Goal: Task Accomplishment & Management: Complete application form

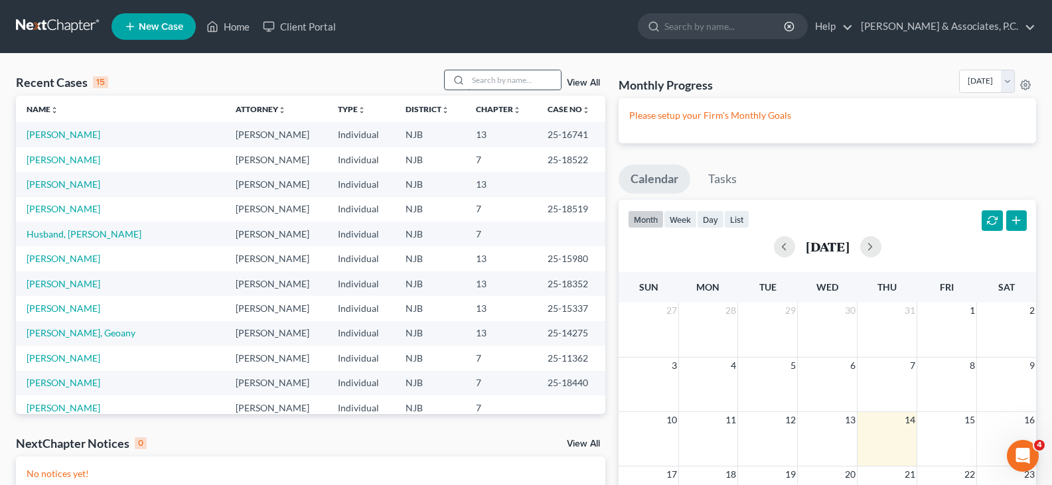
click at [554, 78] on input "search" at bounding box center [514, 79] width 93 height 19
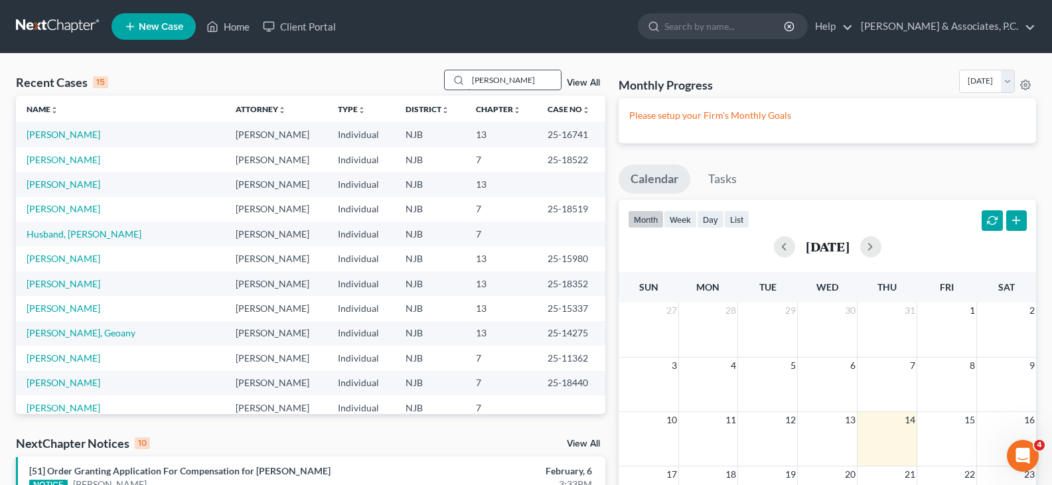
type input "[PERSON_NAME]"
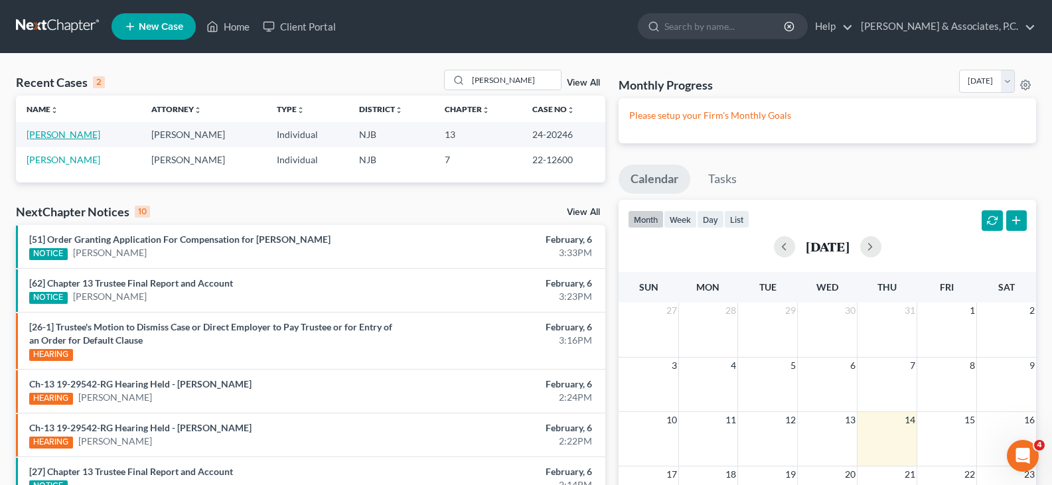
click at [51, 131] on link "[PERSON_NAME]" at bounding box center [64, 134] width 74 height 11
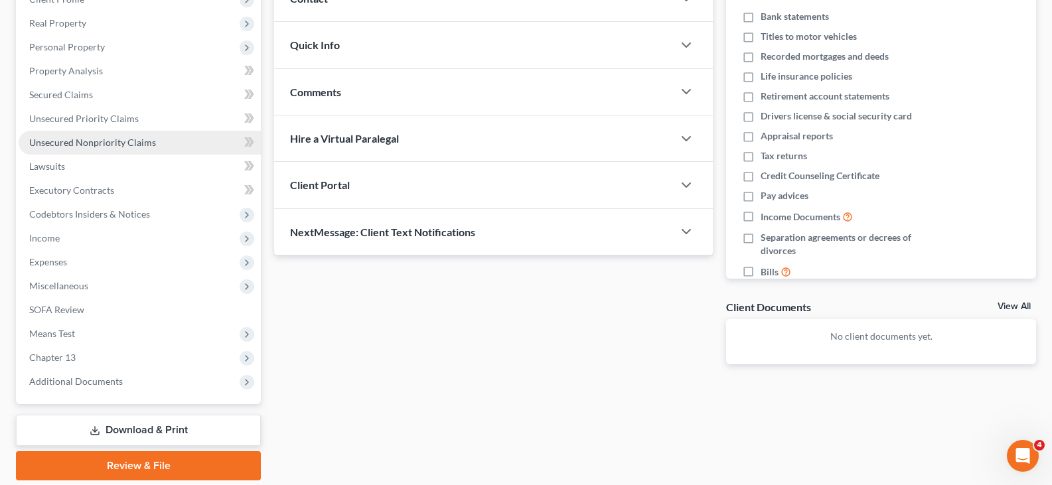
scroll to position [199, 0]
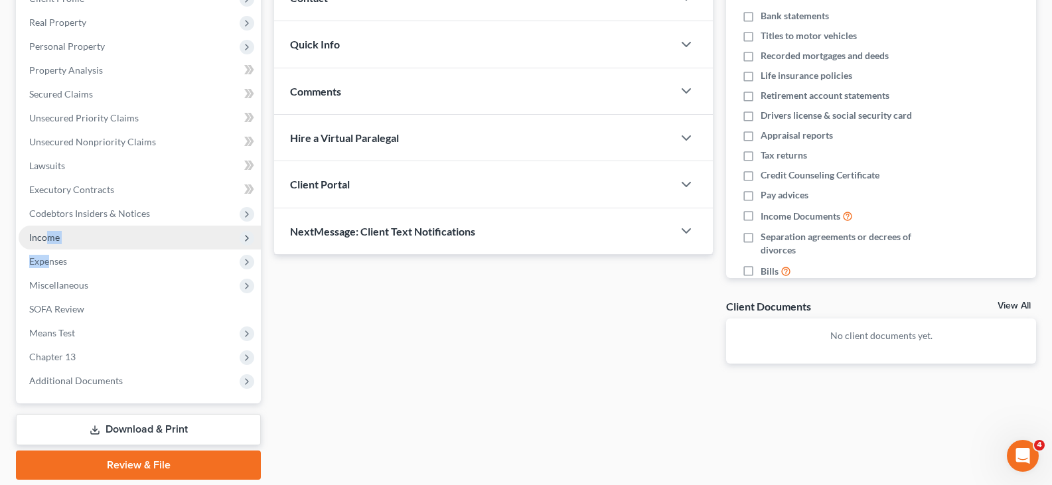
drag, startPoint x: 47, startPoint y: 264, endPoint x: 45, endPoint y: 225, distance: 39.2
click at [45, 226] on ul "Case Dashboard Payments Invoices Payments Payments Credit Report Client Profile" at bounding box center [140, 166] width 242 height 454
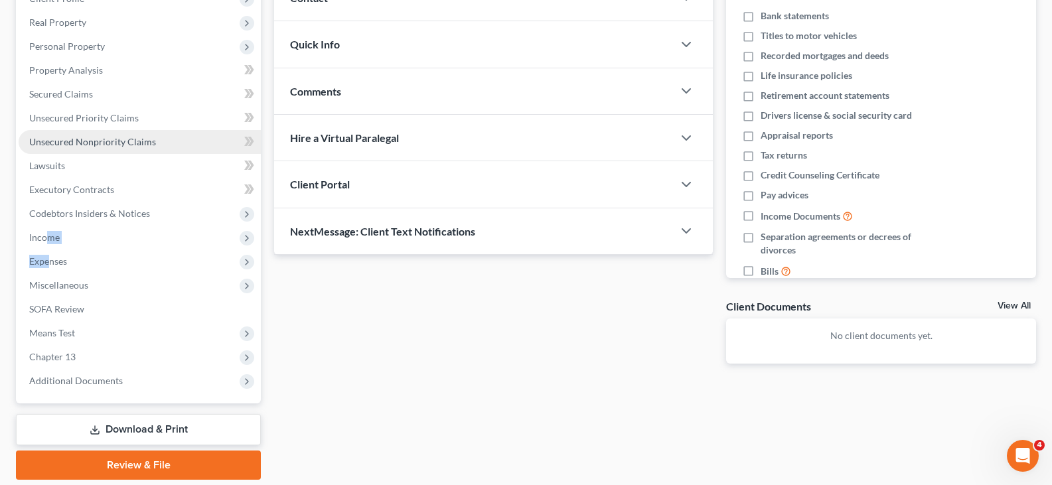
click at [63, 141] on span "Unsecured Nonpriority Claims" at bounding box center [92, 141] width 127 height 11
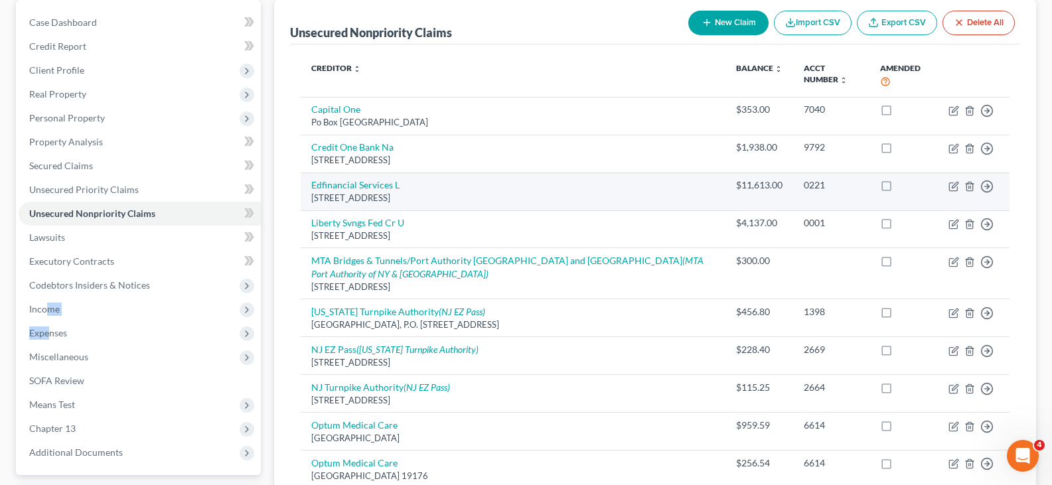
scroll to position [133, 0]
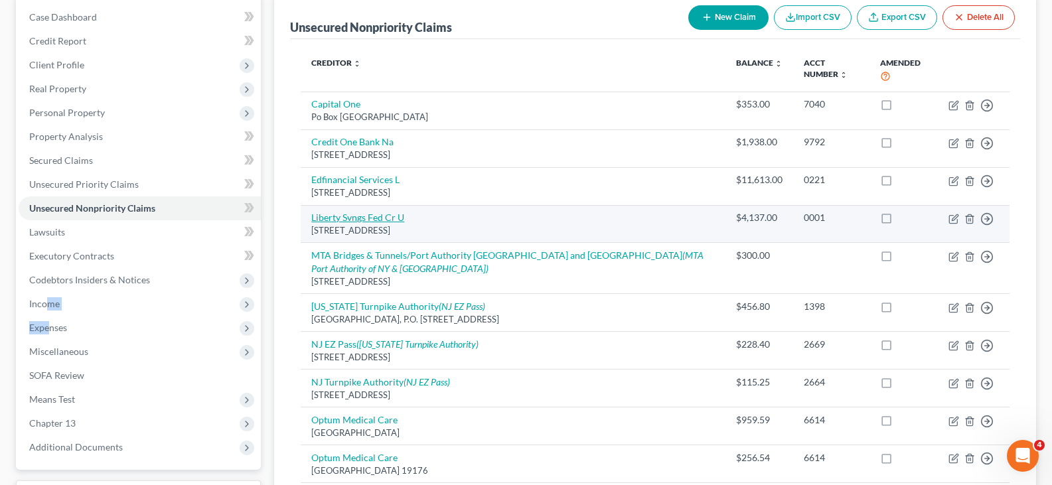
click at [370, 212] on link "Liberty Svngs Fed Cr U" at bounding box center [357, 217] width 93 height 11
select select "33"
select select "10"
select select "0"
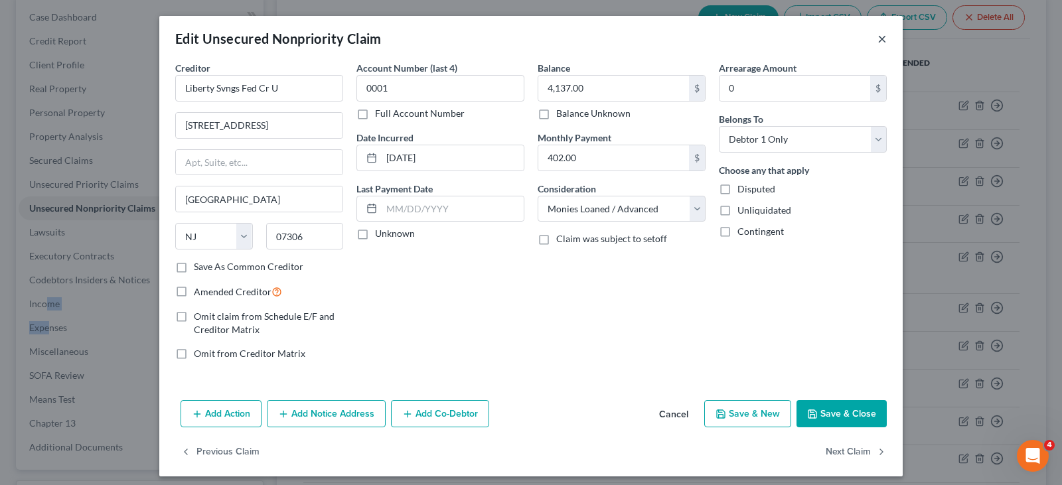
click at [878, 37] on button "×" at bounding box center [882, 39] width 9 height 16
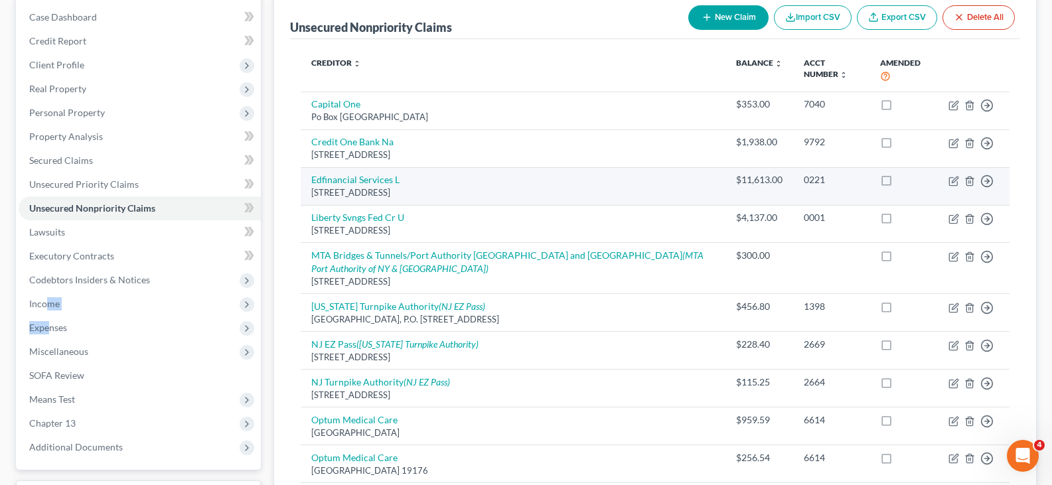
scroll to position [0, 0]
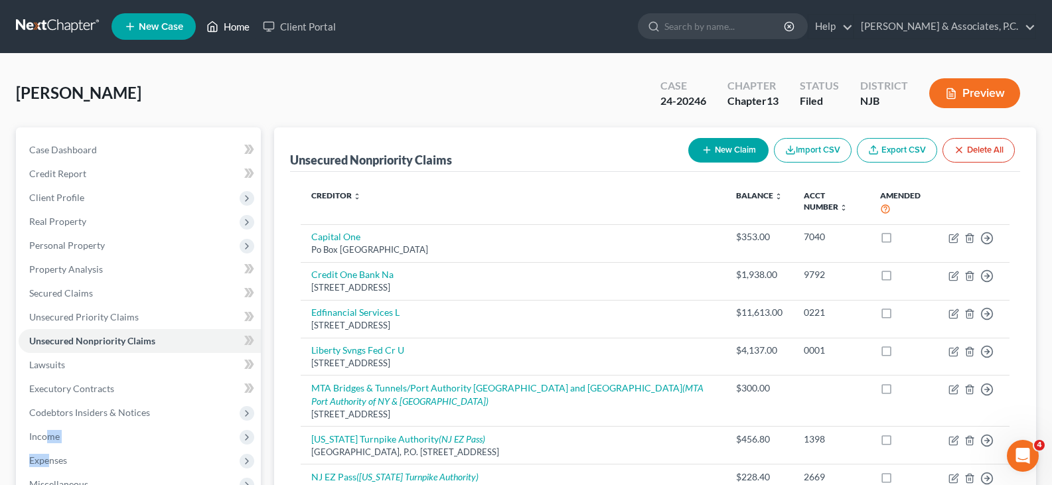
click at [237, 23] on link "Home" at bounding box center [228, 27] width 56 height 24
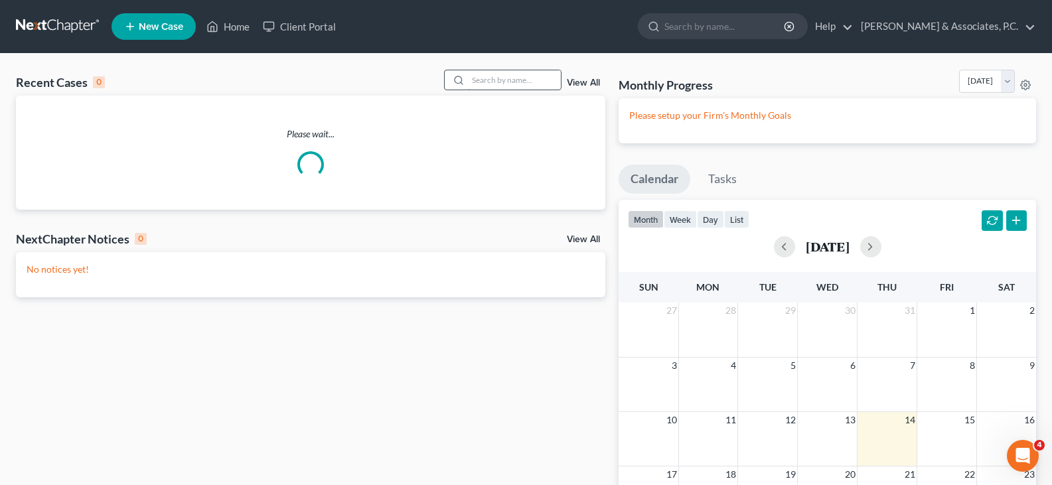
click at [506, 84] on input "search" at bounding box center [514, 79] width 93 height 19
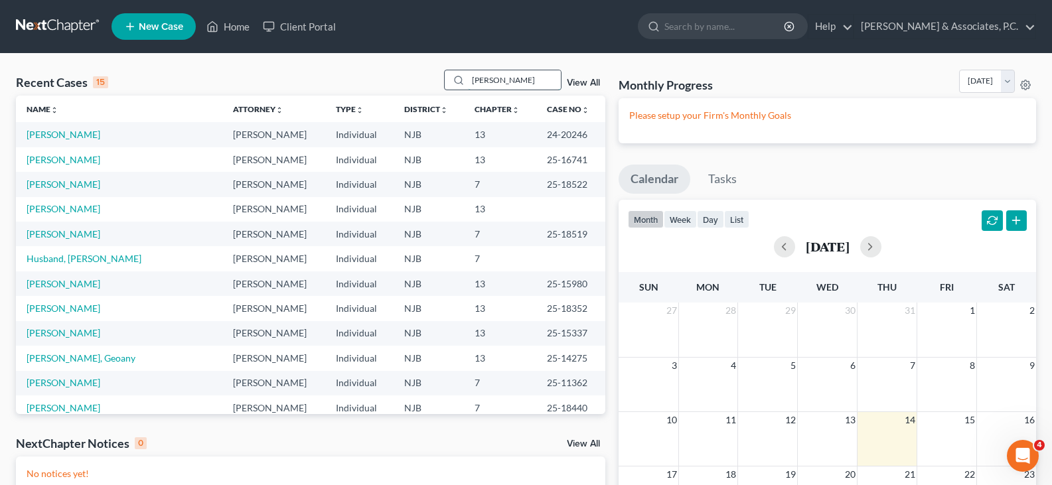
type input "[PERSON_NAME]"
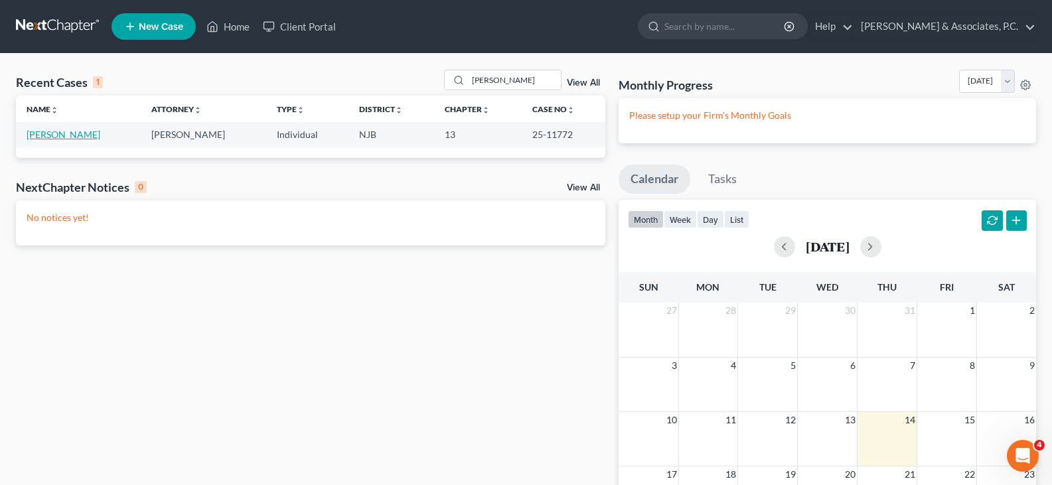
click at [80, 134] on link "[PERSON_NAME]" at bounding box center [64, 134] width 74 height 11
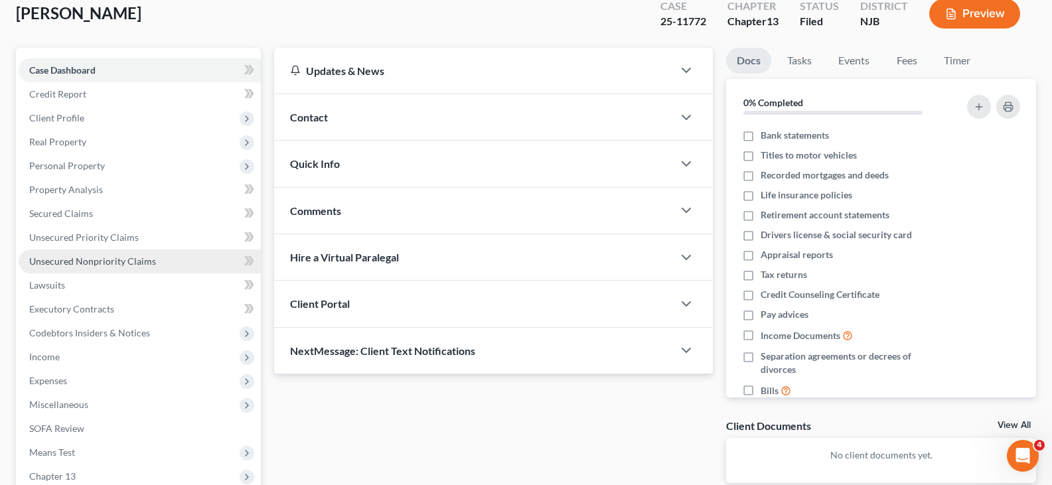
scroll to position [244, 0]
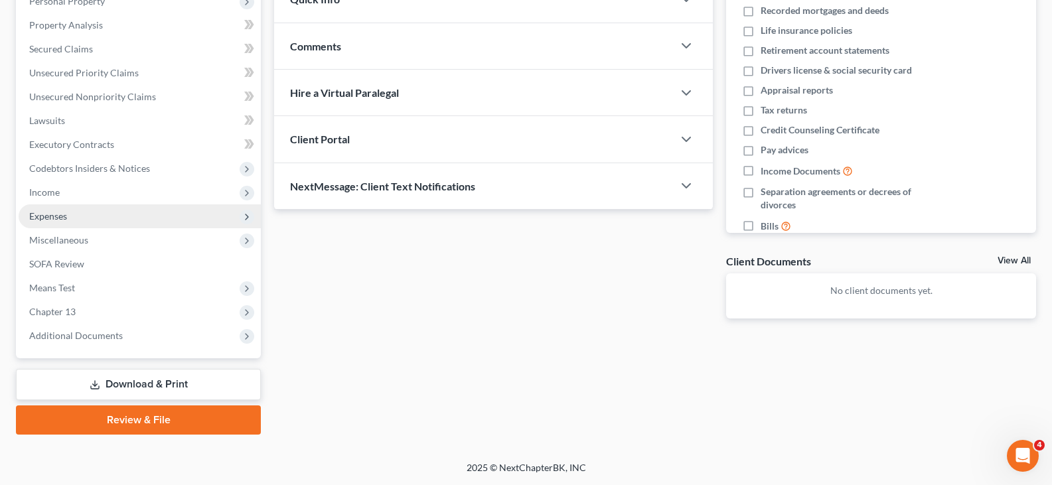
click at [55, 213] on span "Expenses" at bounding box center [48, 215] width 38 height 11
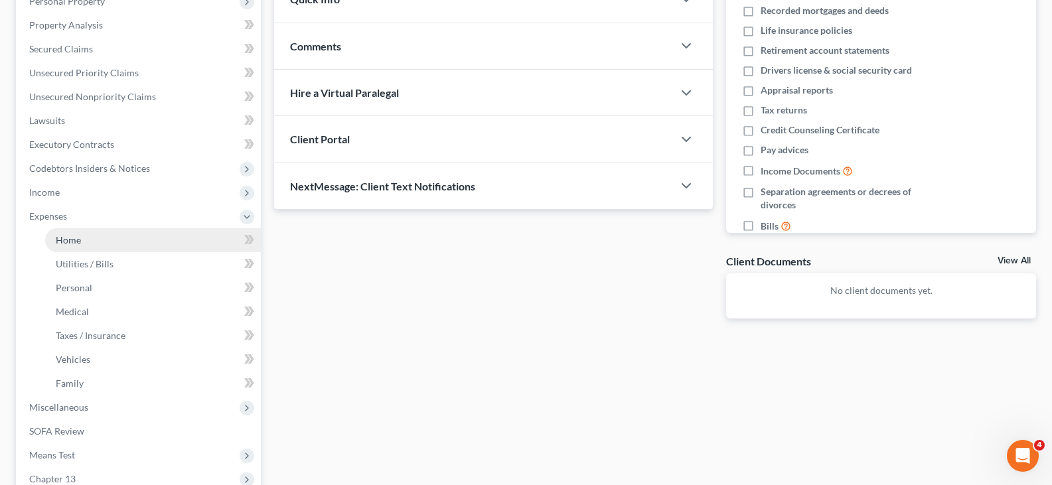
click at [65, 240] on span "Home" at bounding box center [68, 239] width 25 height 11
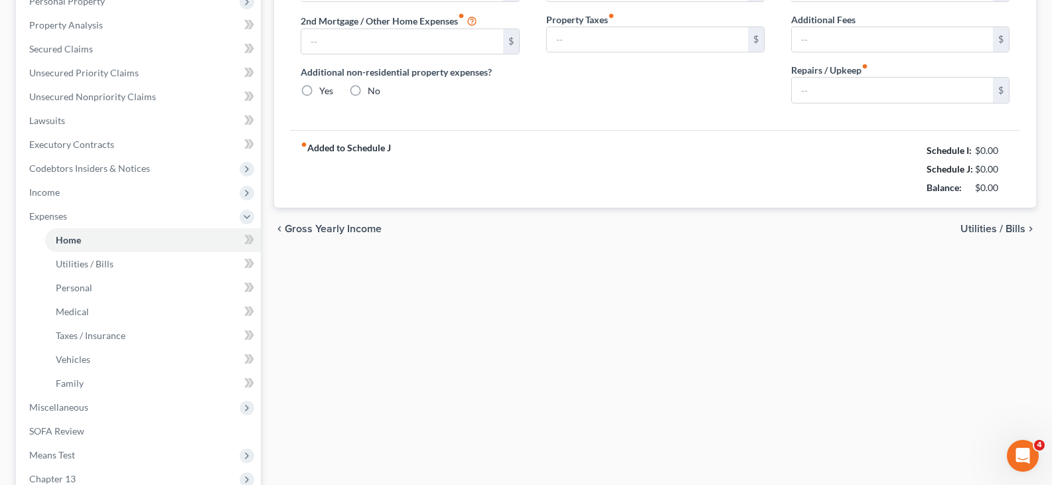
type input "1,000.00"
type input "0.00"
radio input "true"
type input "0.00"
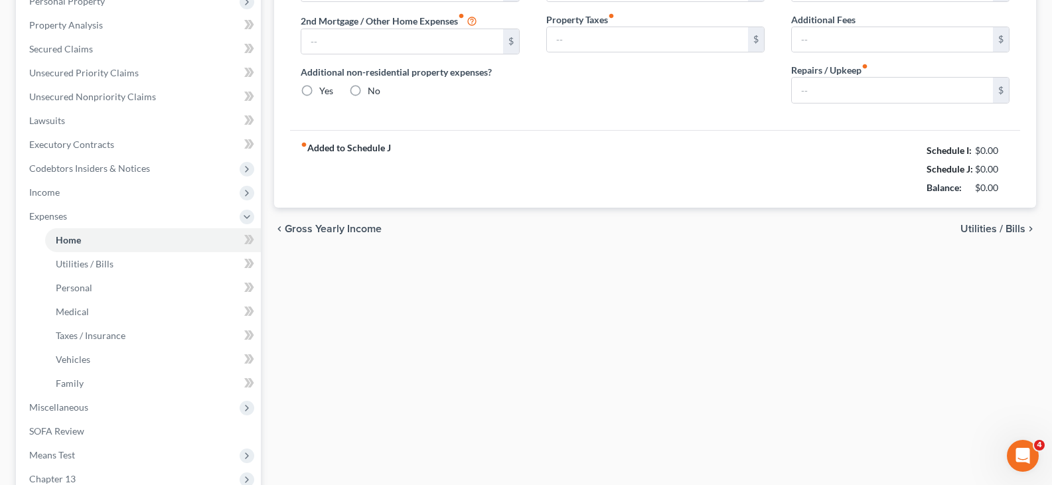
type input "0.00"
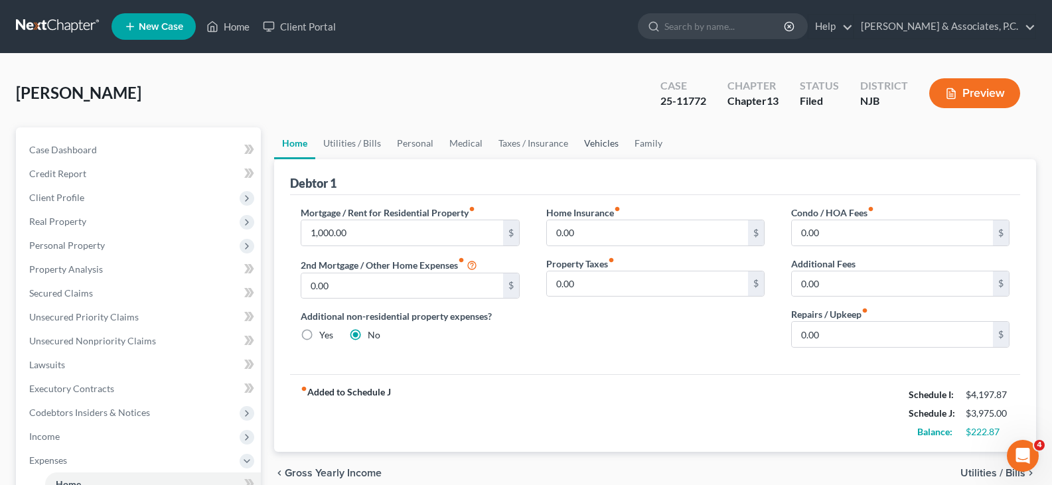
click at [593, 137] on link "Vehicles" at bounding box center [601, 143] width 50 height 32
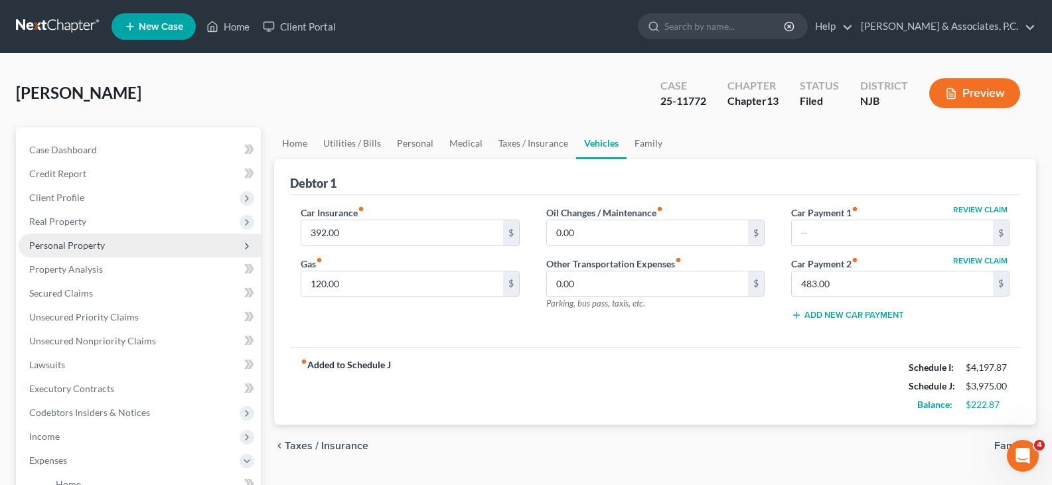
click at [58, 246] on span "Personal Property" at bounding box center [67, 245] width 76 height 11
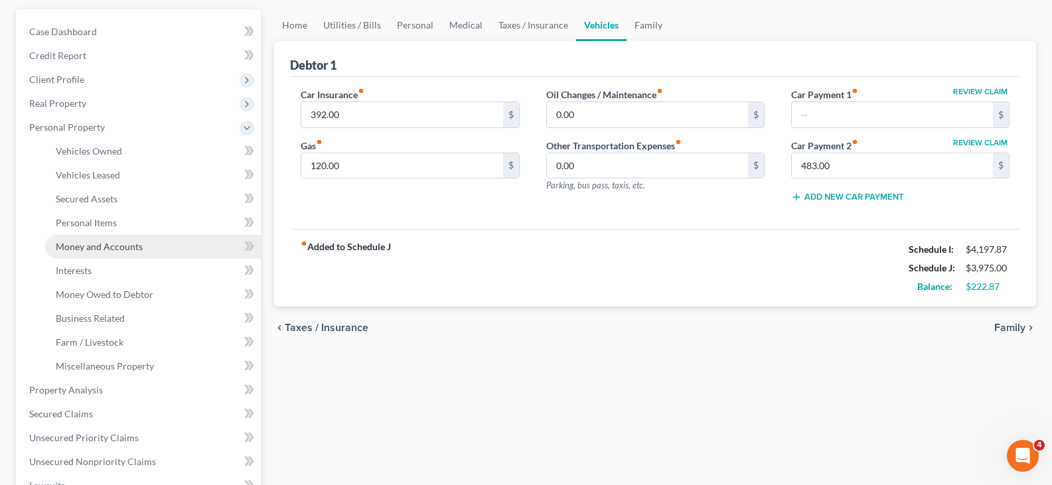
scroll to position [266, 0]
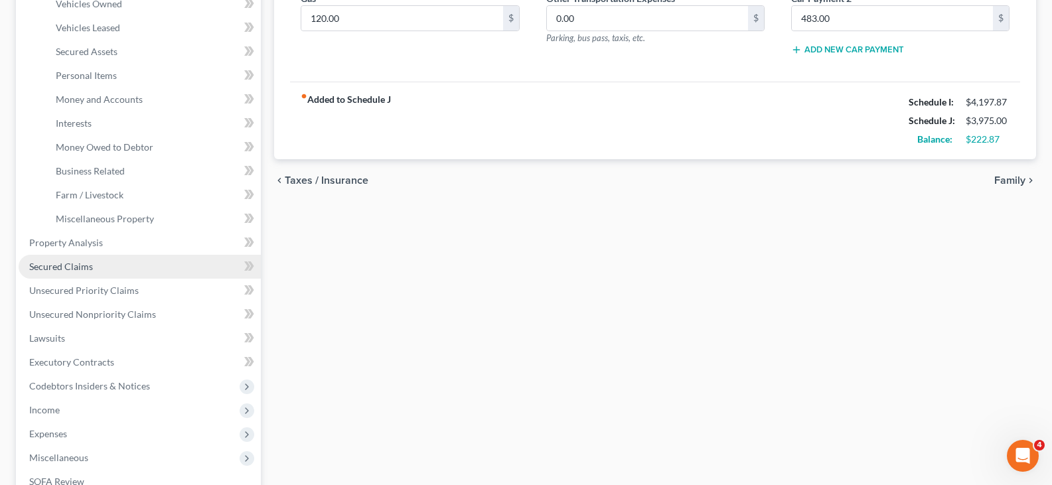
click at [74, 263] on span "Secured Claims" at bounding box center [61, 266] width 64 height 11
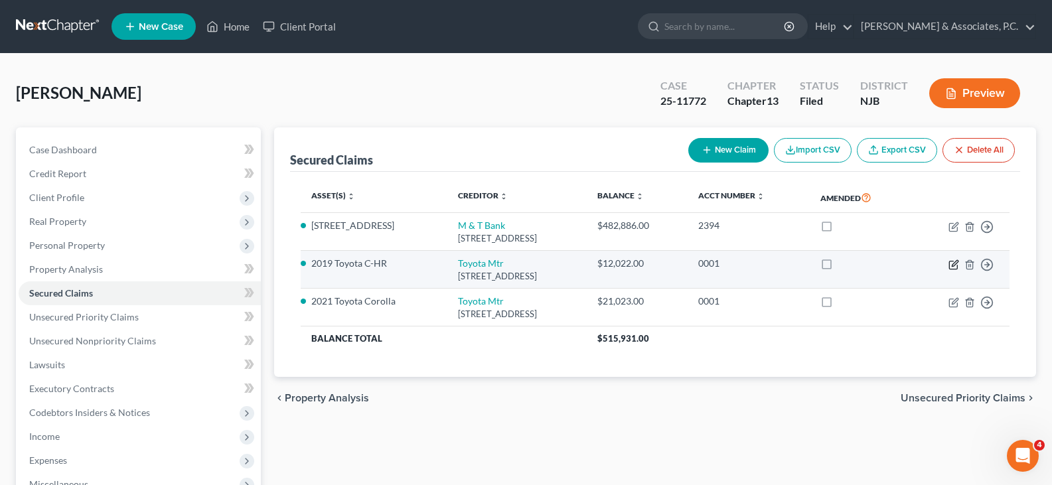
click at [957, 264] on icon "button" at bounding box center [954, 265] width 11 height 11
select select "14"
select select "2"
select select "0"
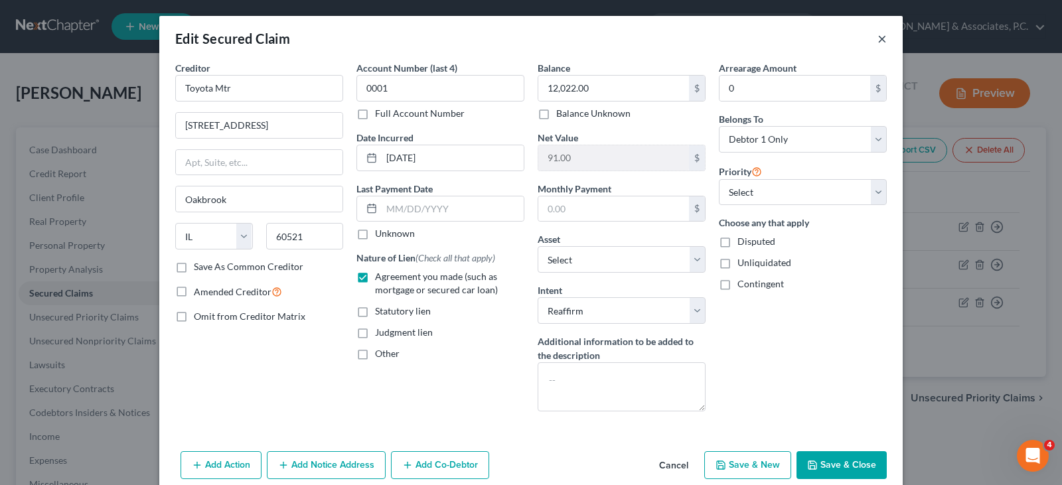
click at [878, 40] on button "×" at bounding box center [882, 39] width 9 height 16
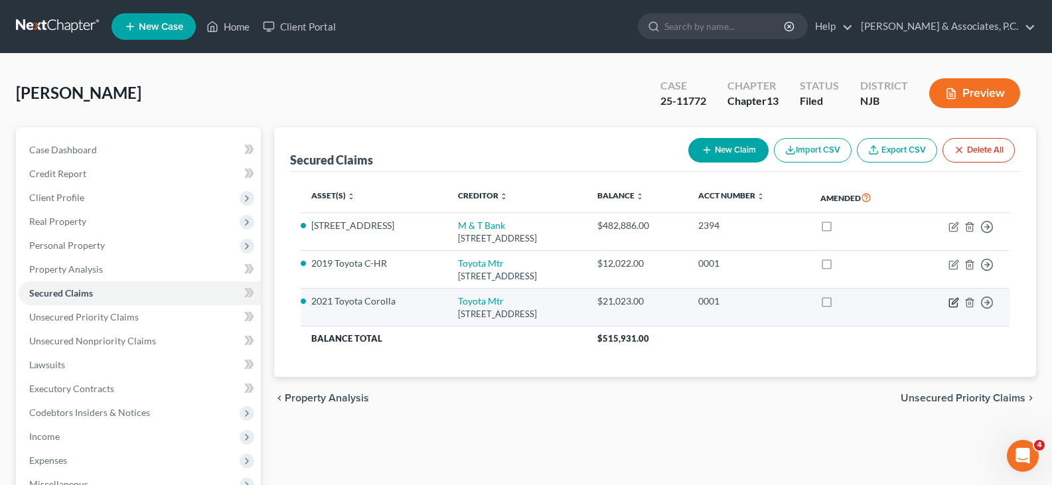
click at [952, 303] on icon "button" at bounding box center [954, 302] width 11 height 11
select select "14"
select select "9"
select select "2"
select select "0"
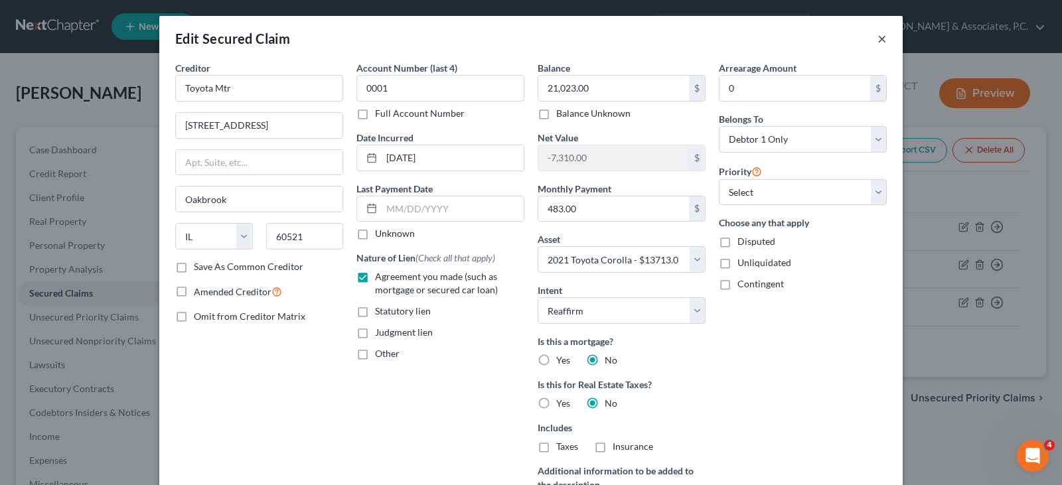
click at [878, 37] on button "×" at bounding box center [882, 39] width 9 height 16
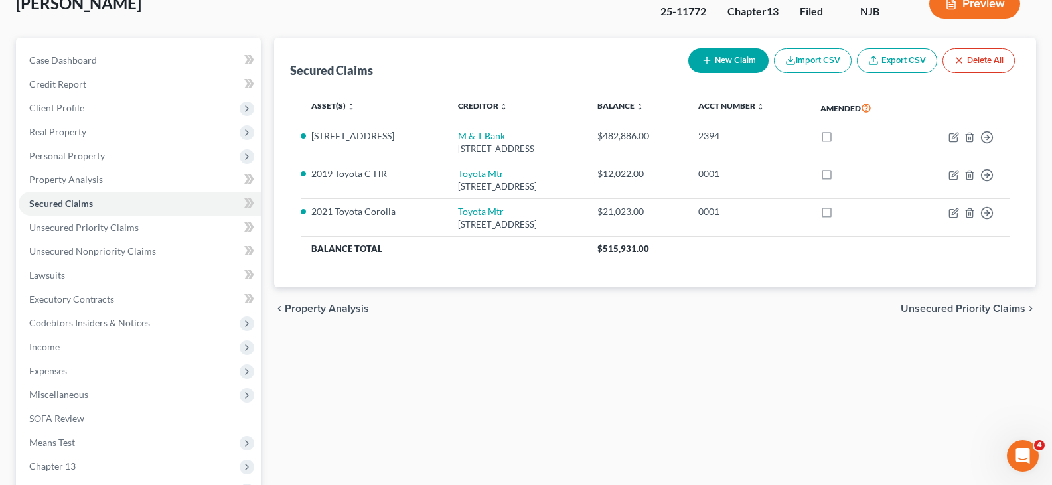
scroll to position [66, 0]
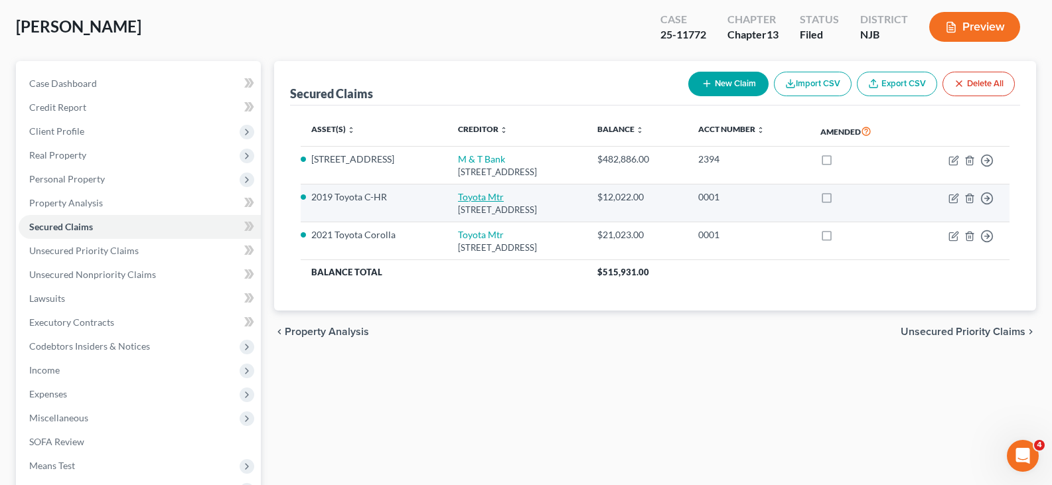
click at [492, 195] on link "Toyota Mtr" at bounding box center [481, 196] width 46 height 11
select select "14"
select select "8"
select select "2"
select select "0"
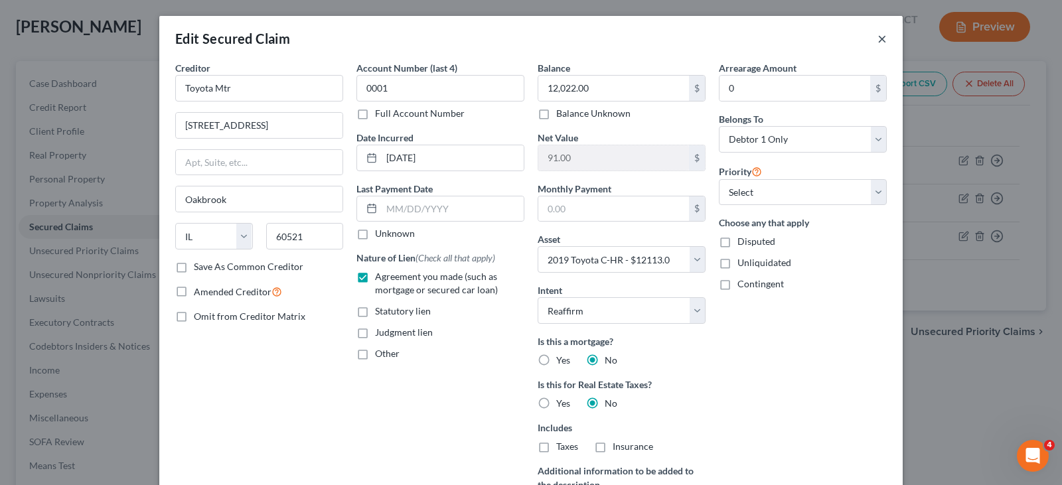
click at [878, 37] on button "×" at bounding box center [882, 39] width 9 height 16
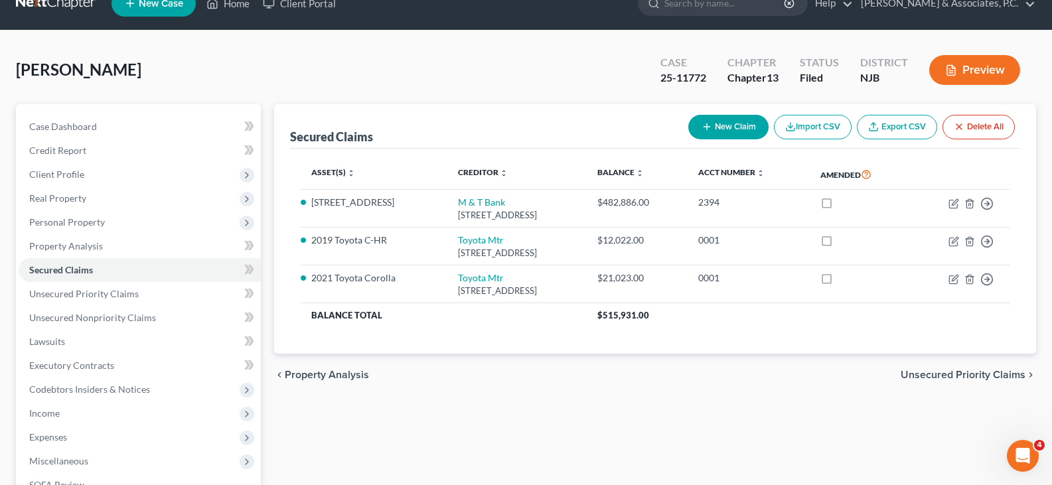
scroll to position [0, 0]
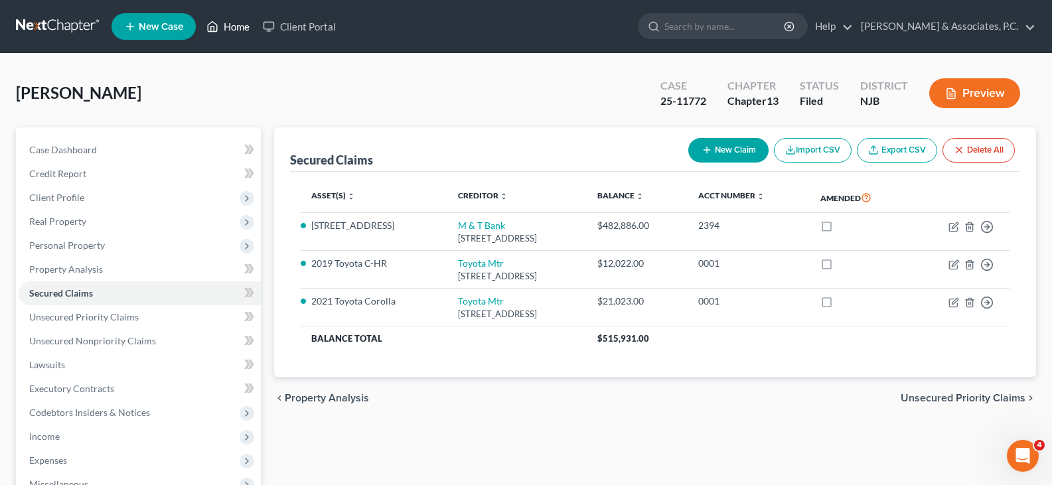
click at [234, 31] on link "Home" at bounding box center [228, 27] width 56 height 24
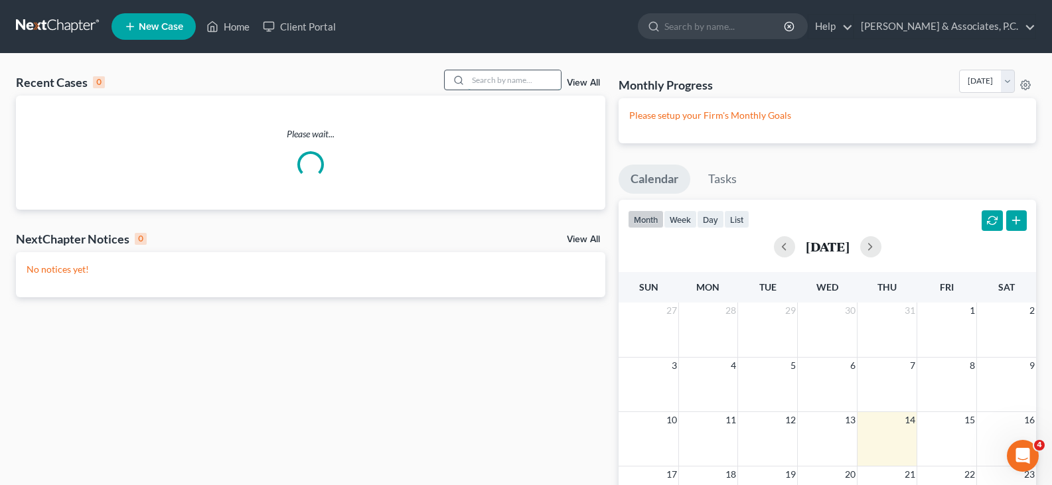
click at [516, 82] on input "search" at bounding box center [514, 79] width 93 height 19
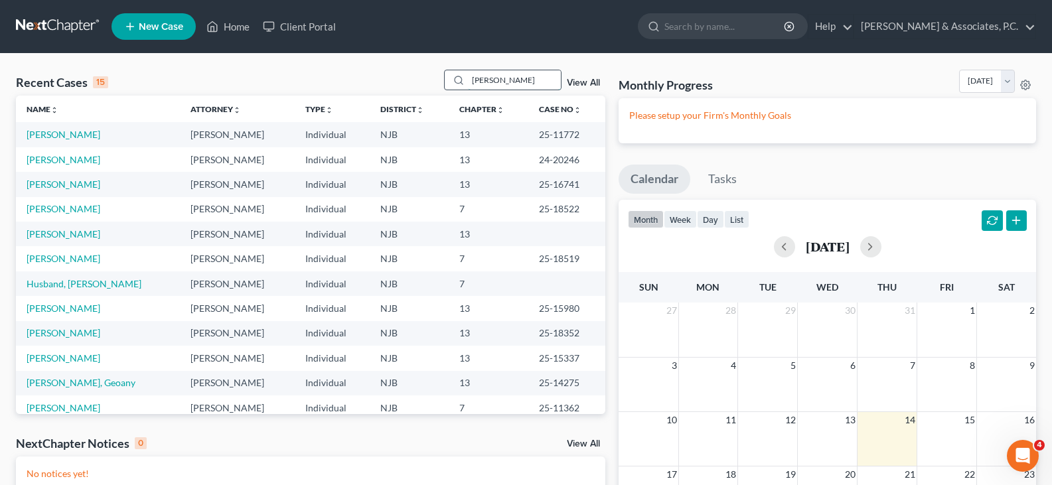
type input "[PERSON_NAME]"
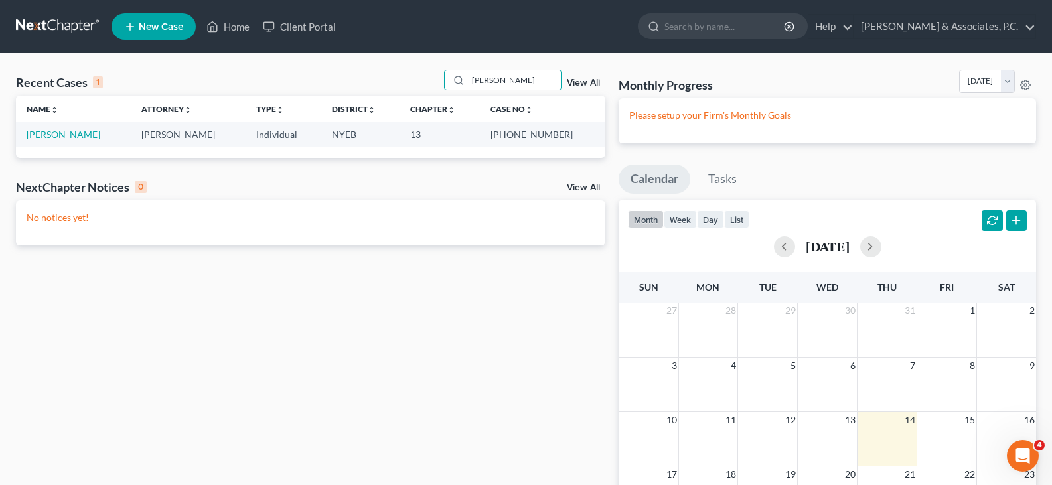
click at [44, 136] on link "[PERSON_NAME]" at bounding box center [64, 134] width 74 height 11
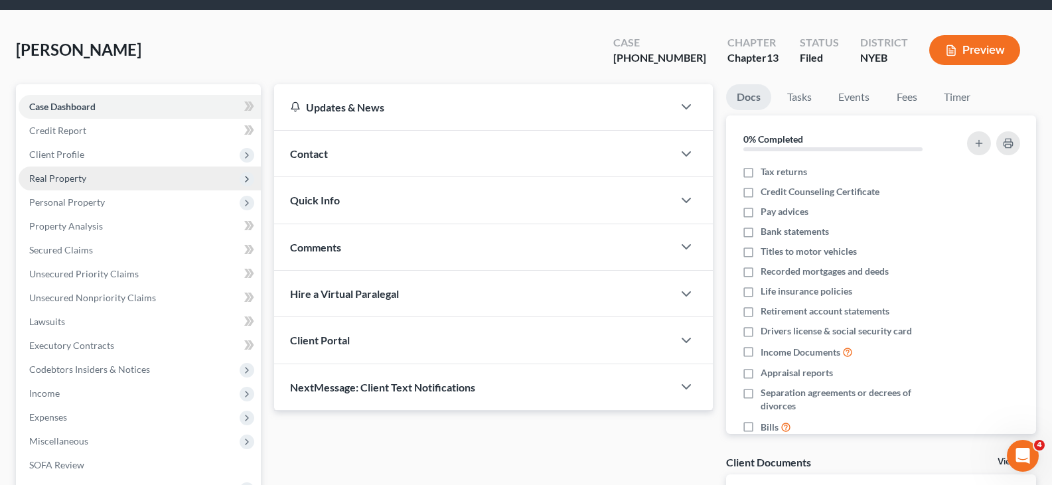
scroll to position [66, 0]
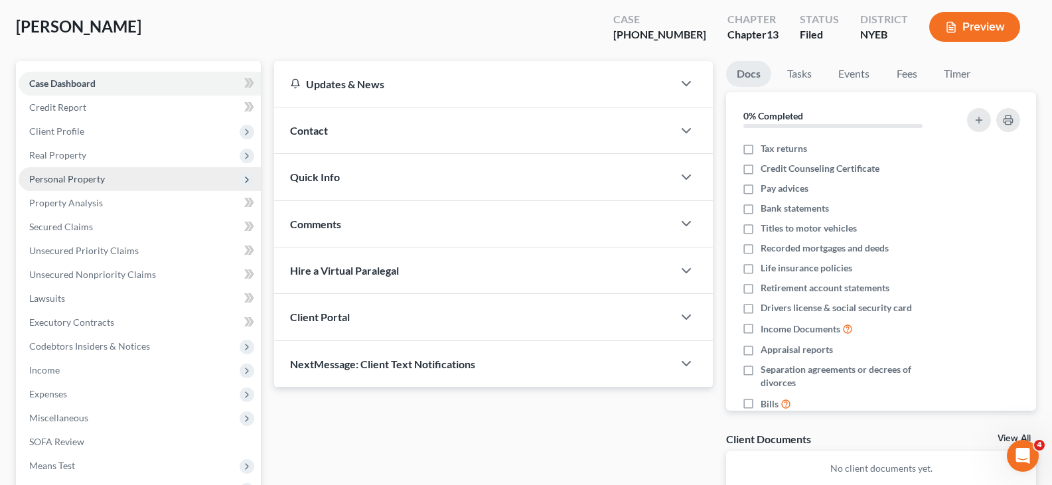
click at [60, 181] on span "Personal Property" at bounding box center [67, 178] width 76 height 11
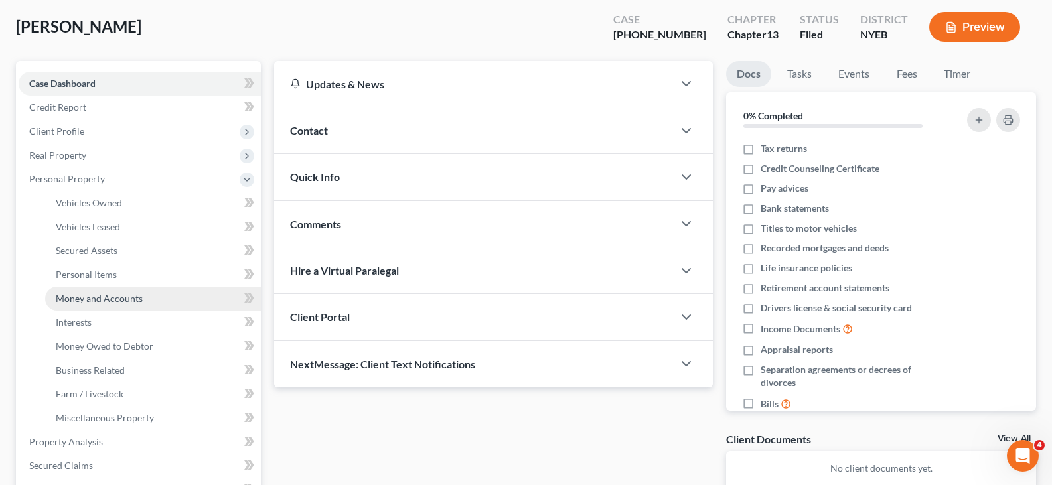
click at [80, 293] on span "Money and Accounts" at bounding box center [99, 298] width 87 height 11
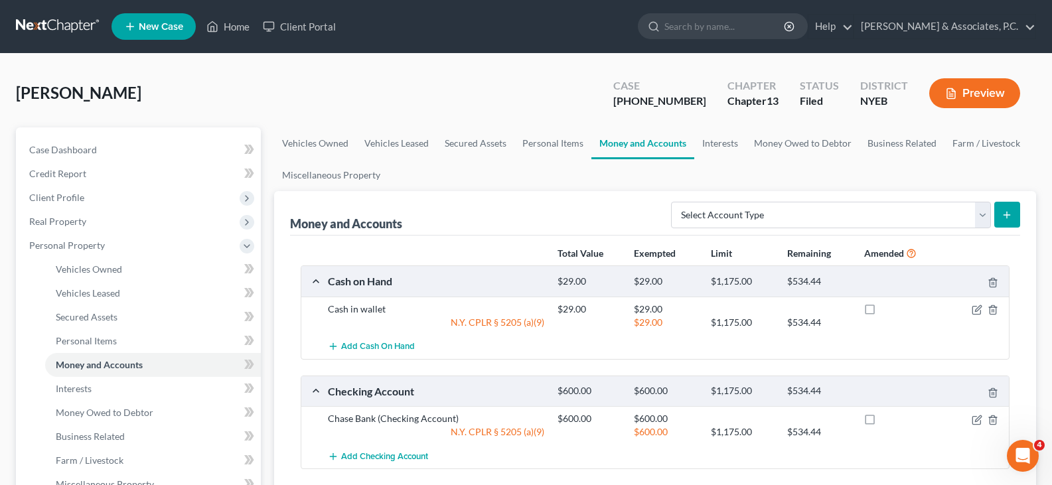
click at [532, 90] on div "[PERSON_NAME] Upgraded Case [PHONE_NUMBER] Chapter Chapter 13 Status Filed Dist…" at bounding box center [526, 99] width 1020 height 58
click at [233, 25] on link "Home" at bounding box center [228, 27] width 56 height 24
